Goal: Navigation & Orientation: Find specific page/section

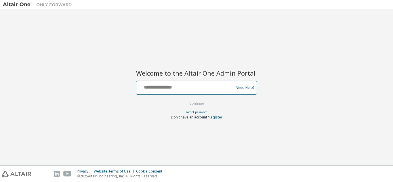
click at [204, 90] on input "text" at bounding box center [186, 86] width 94 height 8
type input "**********"
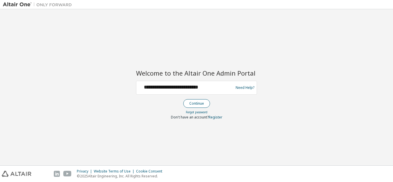
click at [191, 105] on button "Continue" at bounding box center [196, 103] width 27 height 9
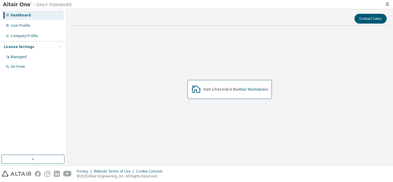
click at [216, 94] on div "Start a free trial in the Altair Marketplace" at bounding box center [229, 89] width 85 height 19
click at [24, 30] on div "User Profile" at bounding box center [32, 25] width 61 height 9
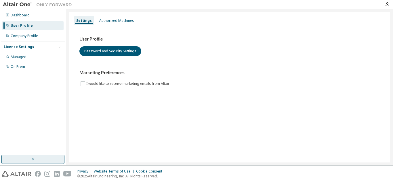
click at [23, 161] on button "button" at bounding box center [32, 159] width 63 height 9
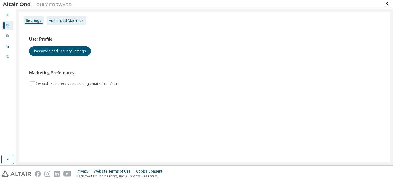
click at [73, 21] on div "Authorized Machines" at bounding box center [66, 20] width 35 height 5
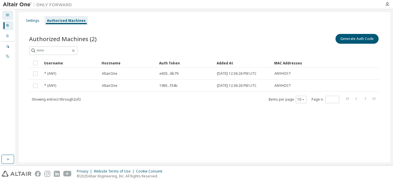
click at [4, 12] on div "Dashboard" at bounding box center [7, 15] width 11 height 9
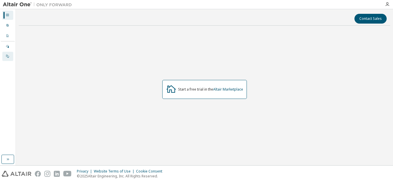
click at [6, 52] on div "On Prem" at bounding box center [7, 56] width 11 height 9
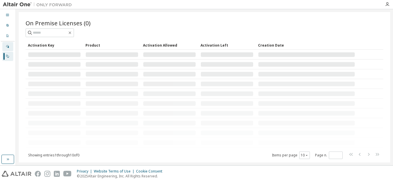
click at [5, 43] on div "Managed" at bounding box center [7, 46] width 11 height 9
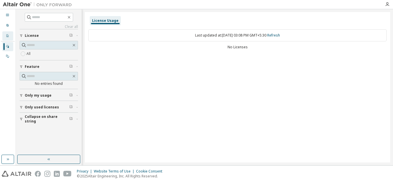
click at [5, 37] on div "Company Profile" at bounding box center [7, 35] width 11 height 9
